Goal: Navigation & Orientation: Go to known website

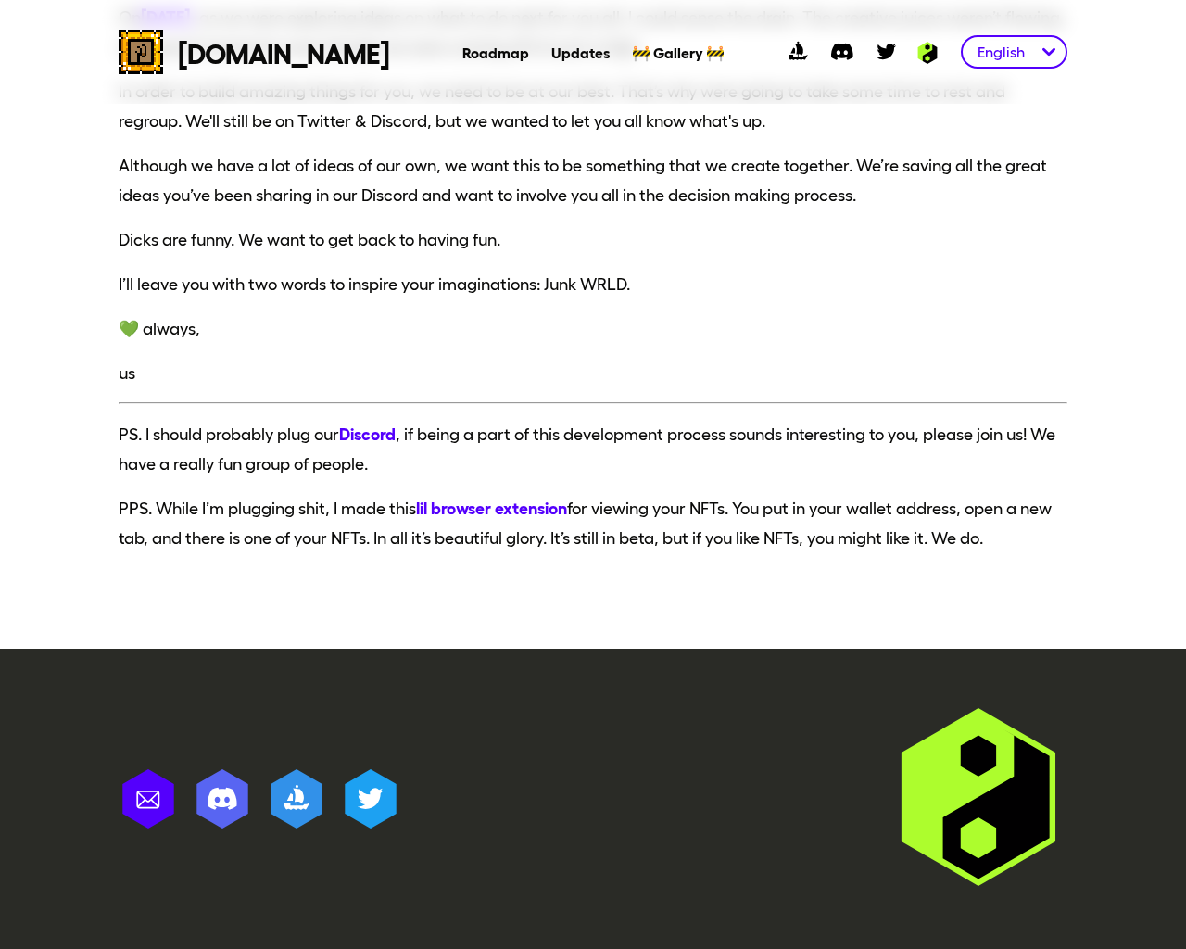
scroll to position [11026, 0]
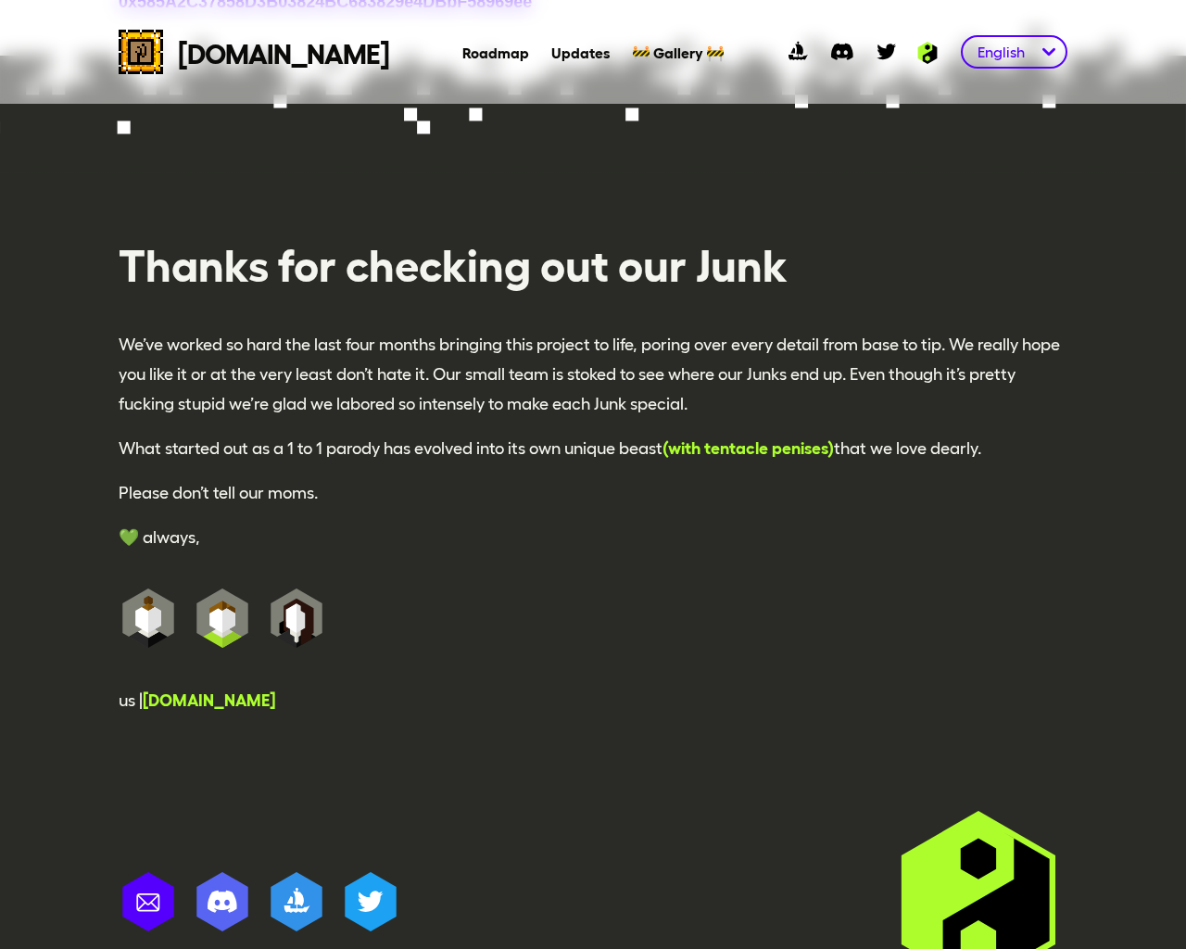
scroll to position [4230, 0]
